Goal: Transaction & Acquisition: Book appointment/travel/reservation

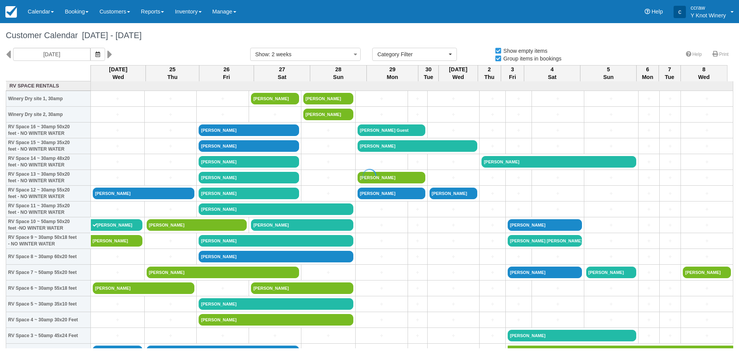
select select
click at [36, 15] on link "Calendar" at bounding box center [40, 11] width 37 height 23
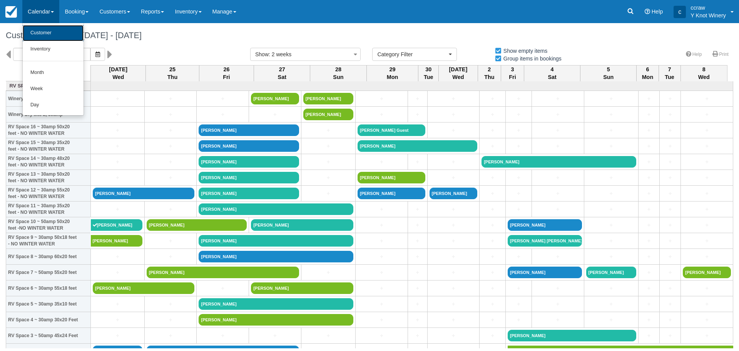
click at [37, 30] on link "Customer" at bounding box center [53, 33] width 61 height 16
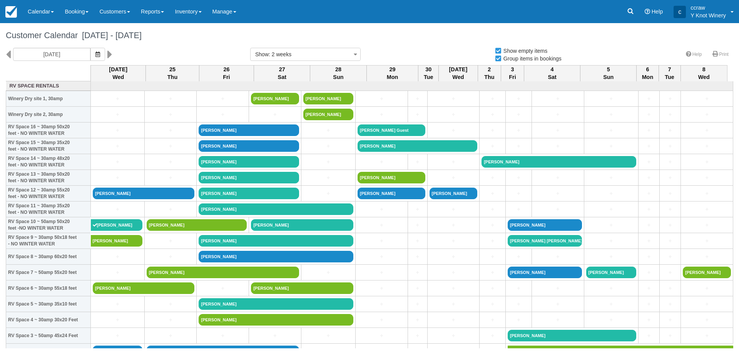
select select
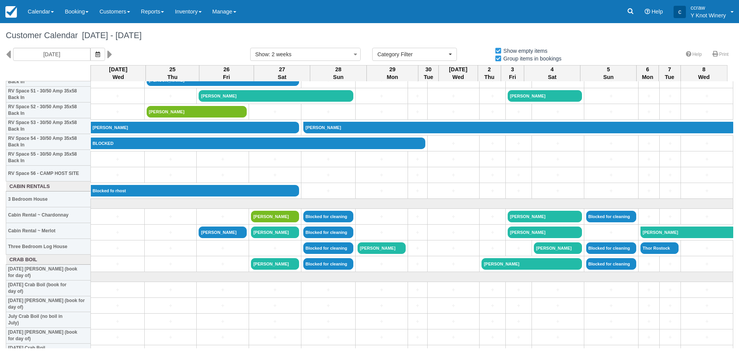
scroll to position [797, 0]
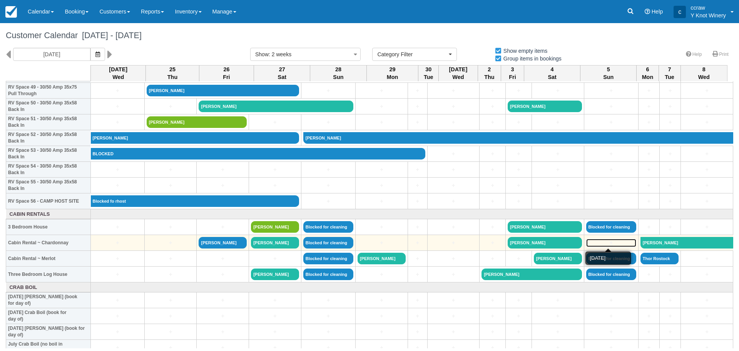
click at [605, 242] on link "+" at bounding box center [611, 243] width 50 height 8
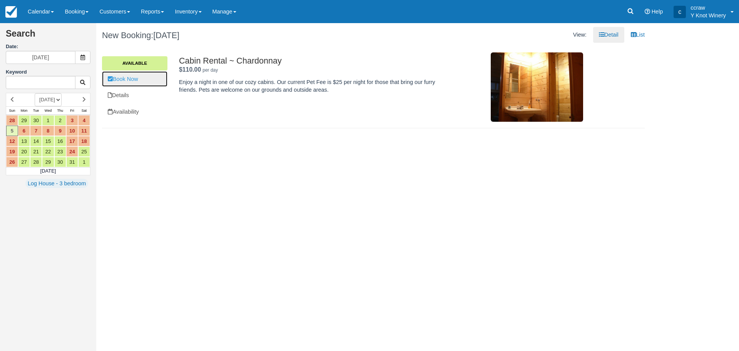
click at [135, 78] on link "Book Now" at bounding box center [134, 79] width 65 height 16
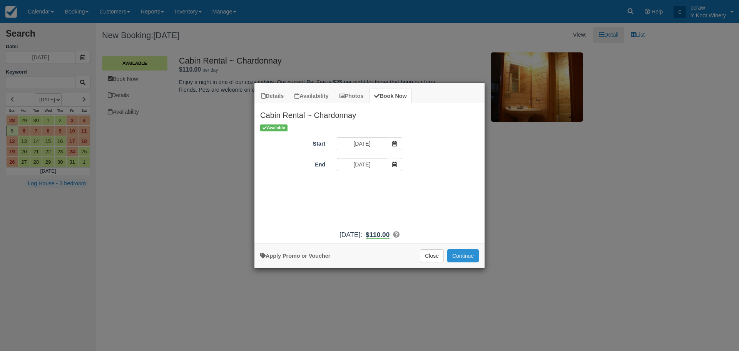
click at [466, 260] on button "Continue" at bounding box center [463, 255] width 32 height 13
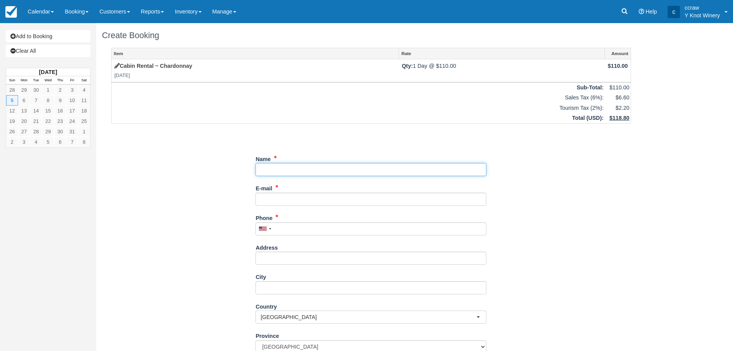
click at [286, 168] on input "Name" at bounding box center [371, 169] width 231 height 13
type input "BLOCKED"
type input "2083662313"
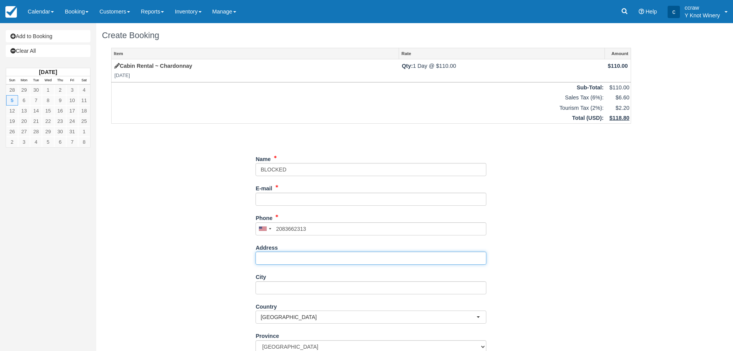
type input "1289 W Madison Ave"
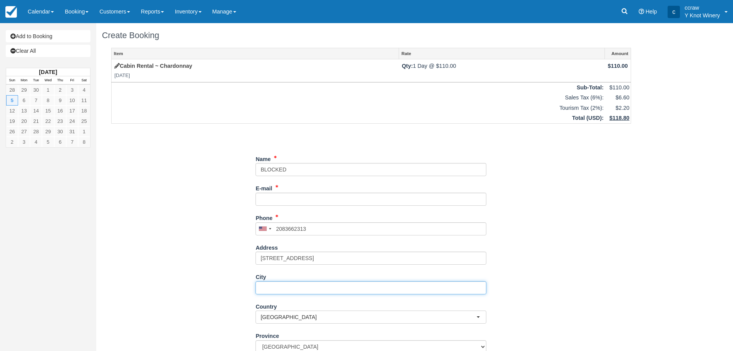
type input "Glenns Ferry"
select select "US"
type input "83623"
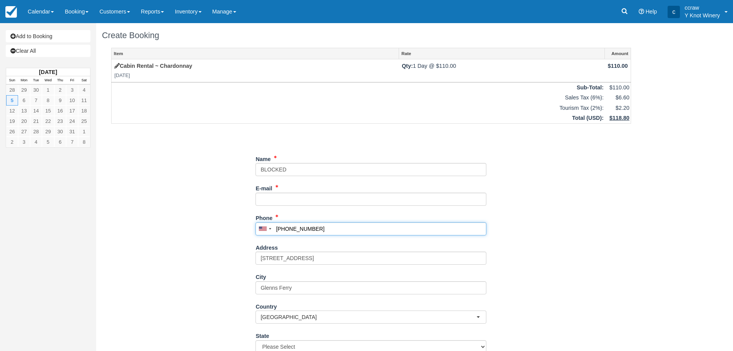
type input "2083662313"
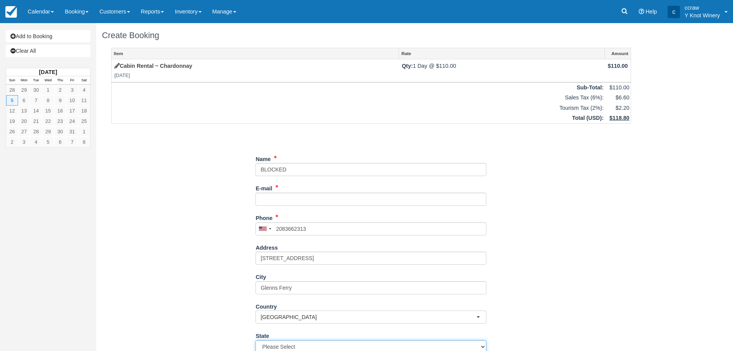
select select "ID"
type input "(208) 366-2313"
click at [288, 194] on input "E-mail" at bounding box center [371, 198] width 231 height 13
click at [278, 200] on input "E-mail" at bounding box center [371, 198] width 231 height 13
type input "conniecrawshaw562@gmail.com"
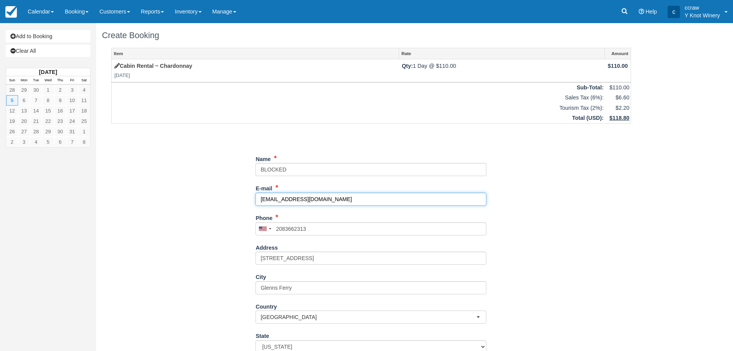
type input "(208) 366-2313"
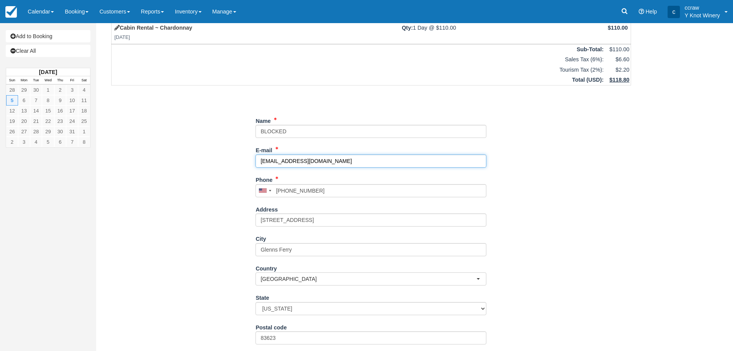
scroll to position [94, 0]
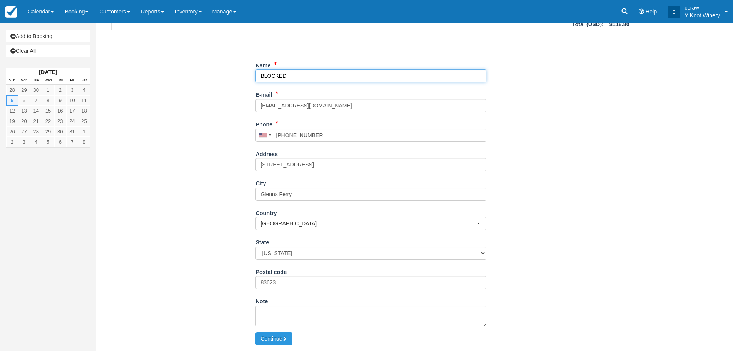
click at [306, 76] on input "Name" at bounding box center [371, 75] width 231 height 13
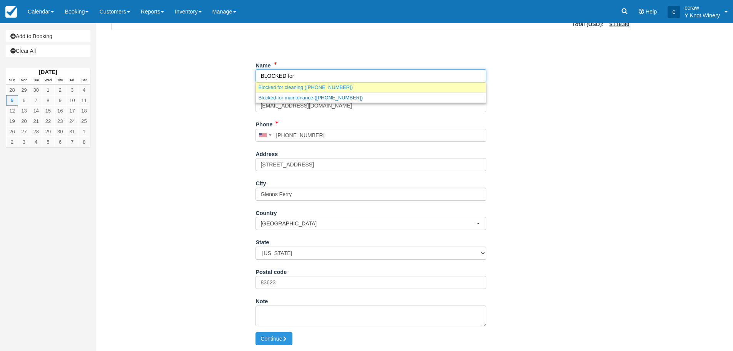
click at [292, 88] on link "Blocked for cleaning (+133333333)" at bounding box center [371, 87] width 230 height 10
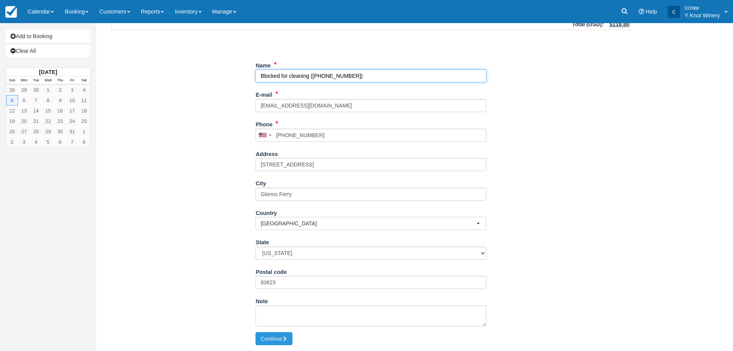
type input "Blocked for cleaning"
type input "+133333333"
select select "CA"
select select
select select "MB"
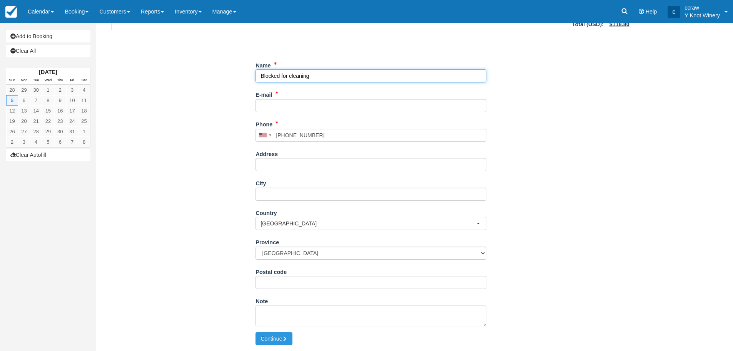
drag, startPoint x: 324, startPoint y: 77, endPoint x: 195, endPoint y: 85, distance: 129.6
click at [195, 85] on div "Item Rate Amount Cabin Rental ~ Chardonnay Sun Oct 5, 2025 Qty: 1 Day @ $110.00…" at bounding box center [371, 143] width 538 height 378
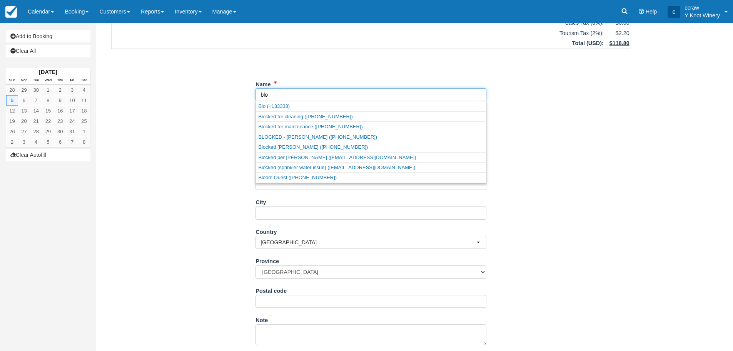
scroll to position [77, 0]
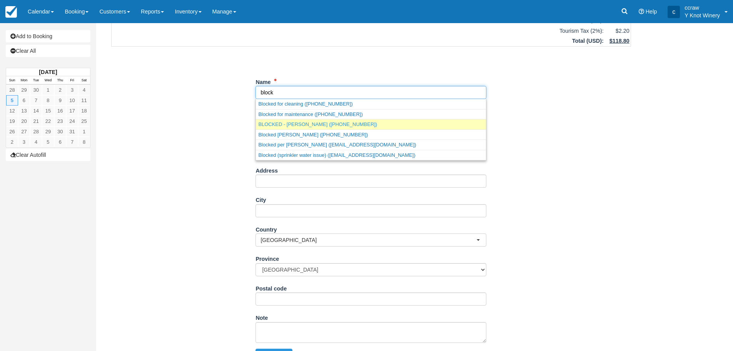
type input "BLOCKED"
type input "2083662313"
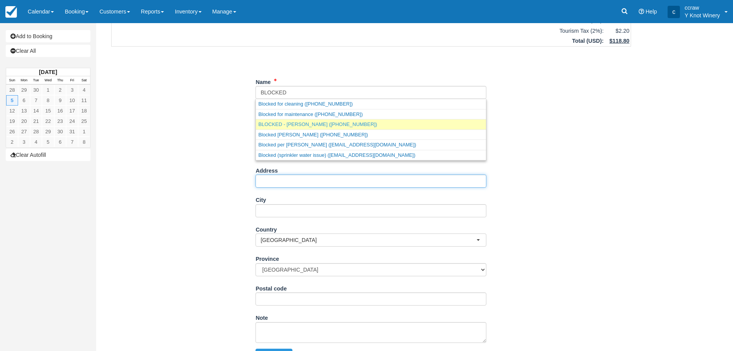
type input "1289 W Madison Ave"
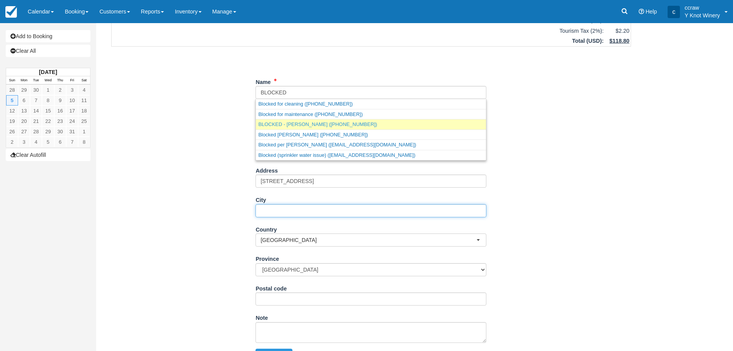
type input "Glenns Ferry"
select select "US"
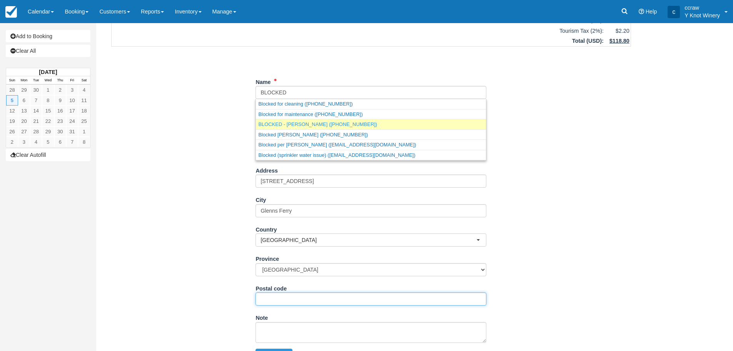
type input "83623"
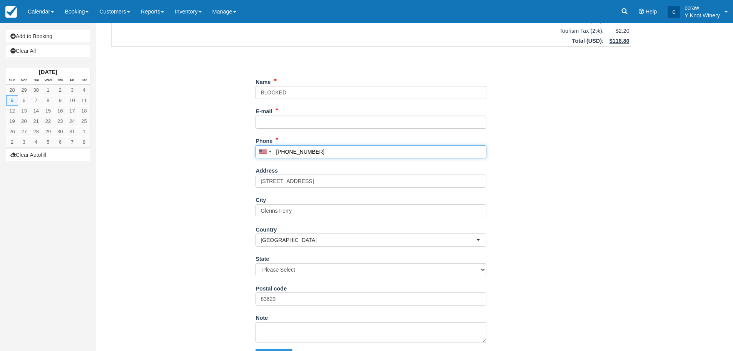
type input "2083662313"
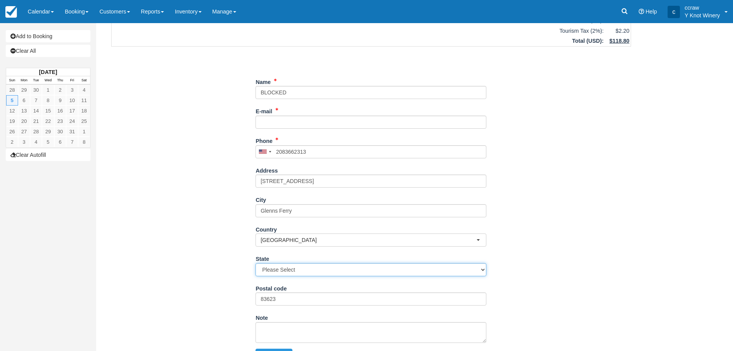
select select "ID"
type input "(208) 366-2313"
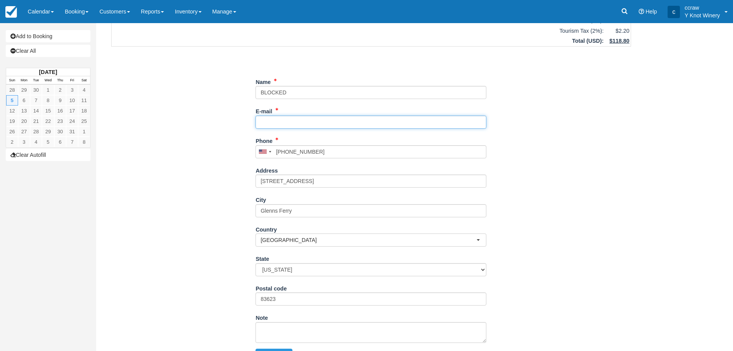
click at [299, 123] on input "E-mail" at bounding box center [371, 121] width 231 height 13
type input "conniecrawshaw562@gmail.com"
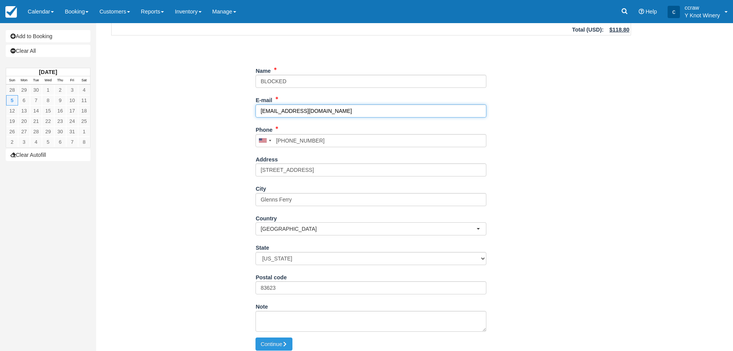
scroll to position [94, 0]
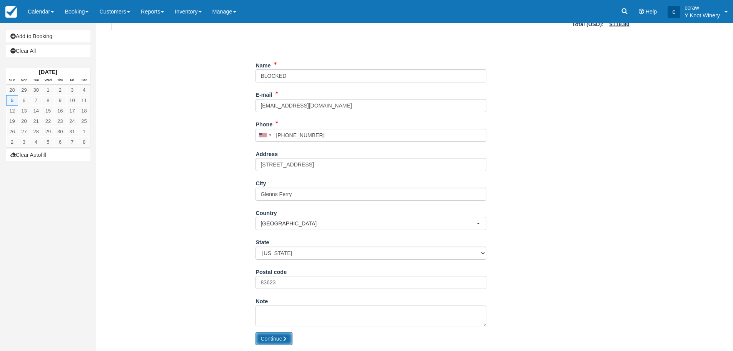
click at [270, 339] on button "Continue" at bounding box center [274, 338] width 37 height 13
type input "+12083662313"
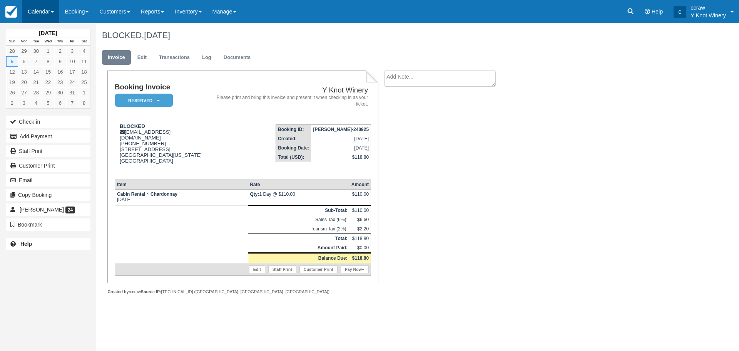
click at [40, 8] on link "Calendar" at bounding box center [40, 11] width 37 height 23
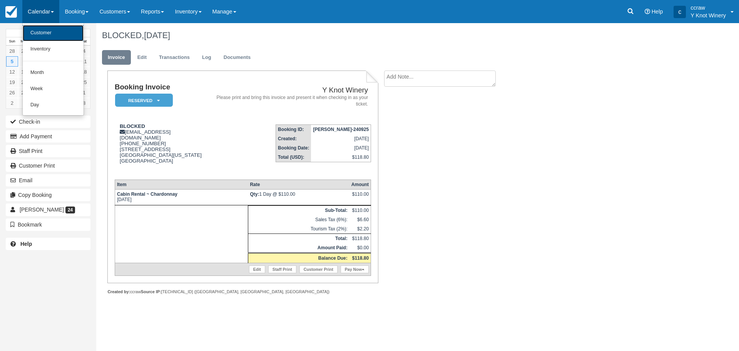
click at [41, 30] on link "Customer" at bounding box center [53, 33] width 61 height 16
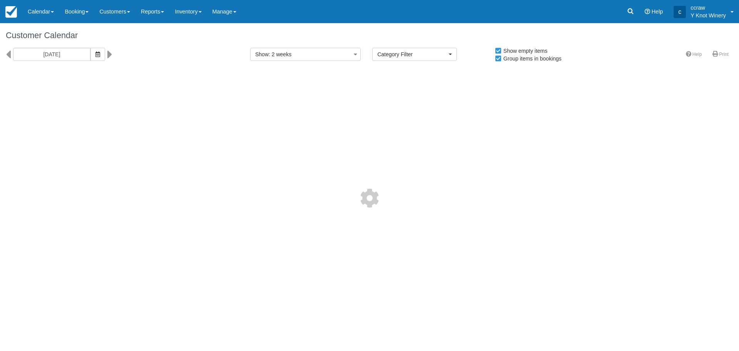
select select
